Goal: Transaction & Acquisition: Purchase product/service

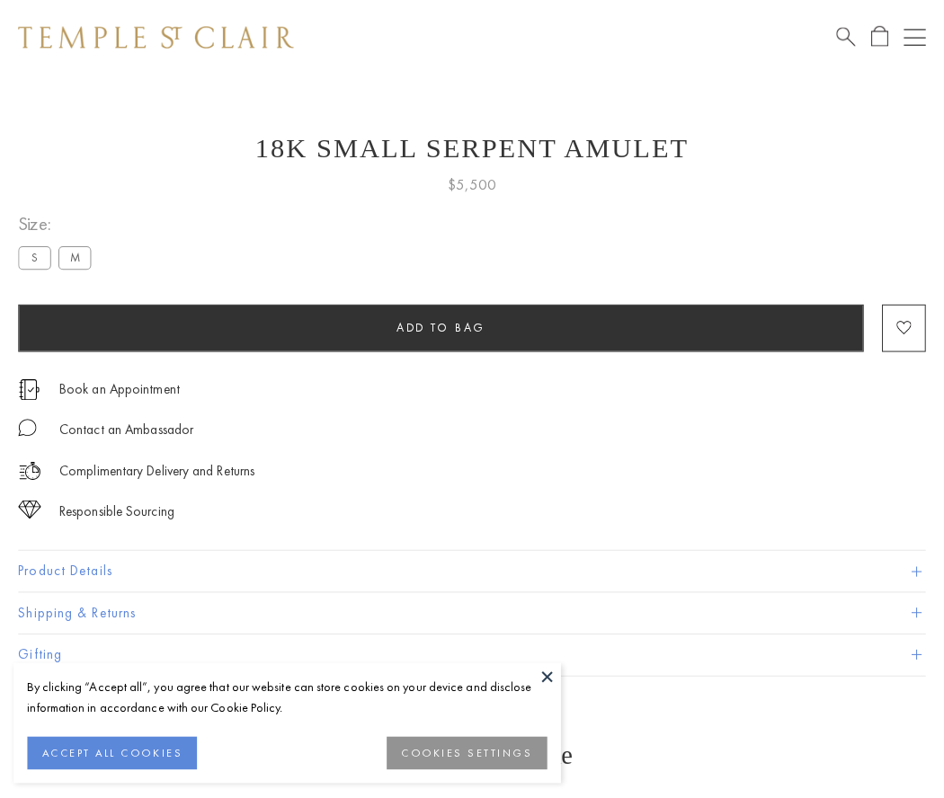
scroll to position [70, 0]
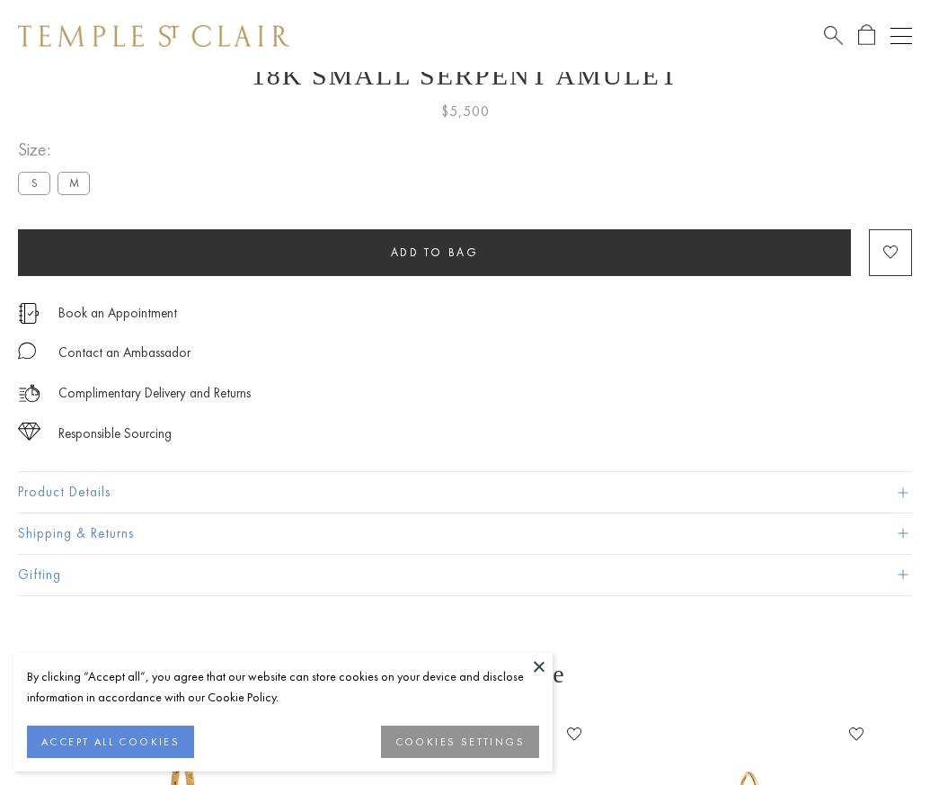
click at [434, 252] on span "Add to bag" at bounding box center [435, 252] width 88 height 15
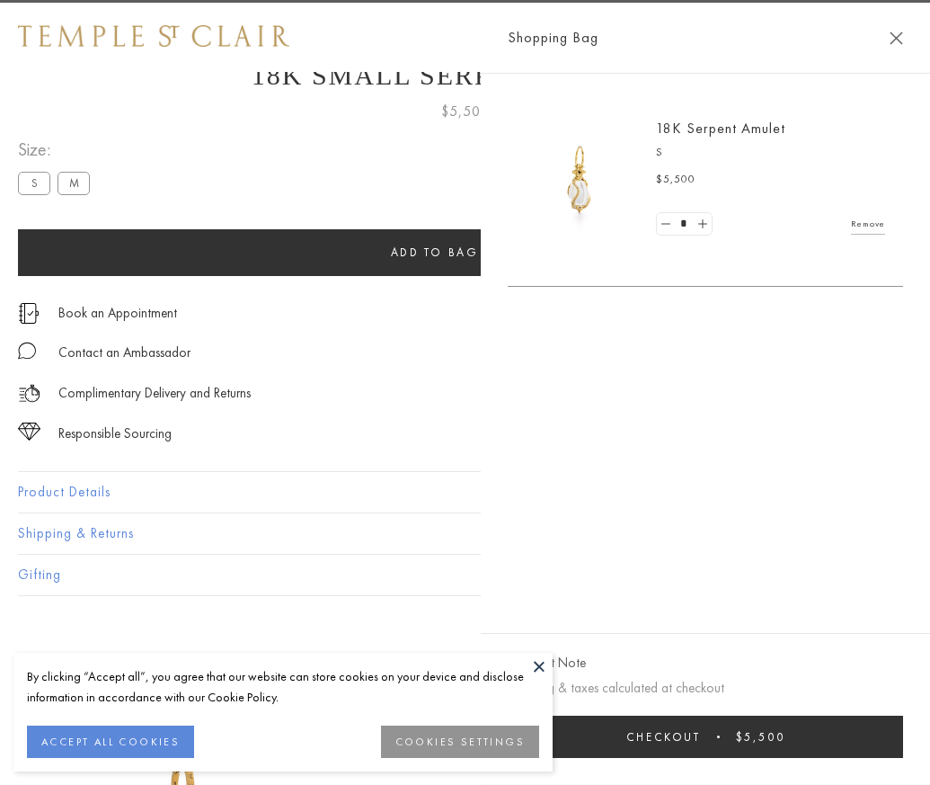
click at [665, 750] on button "Checkout $5,500" at bounding box center [706, 737] width 396 height 42
